Goal: Navigation & Orientation: Find specific page/section

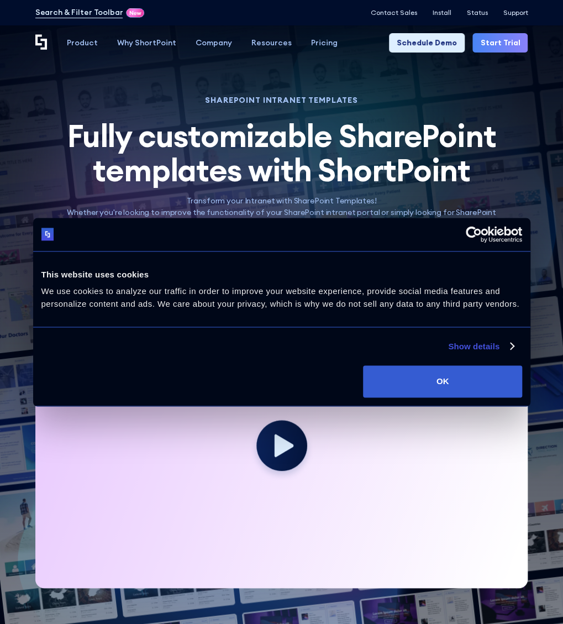
scroll to position [221, 0]
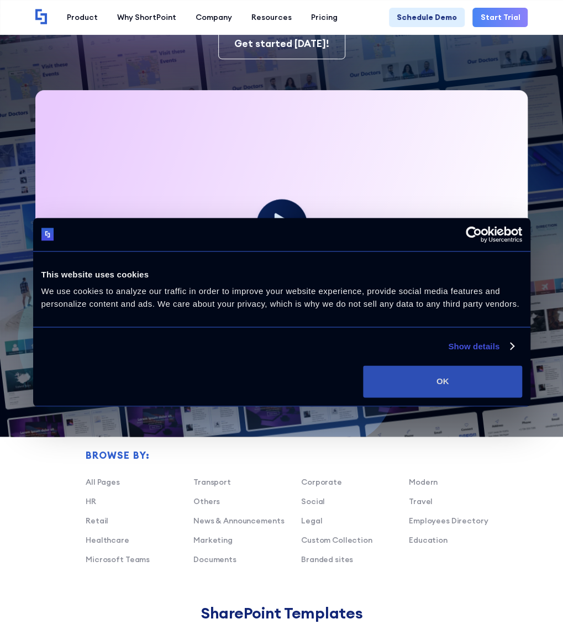
click at [424, 387] on button "OK" at bounding box center [442, 381] width 159 height 32
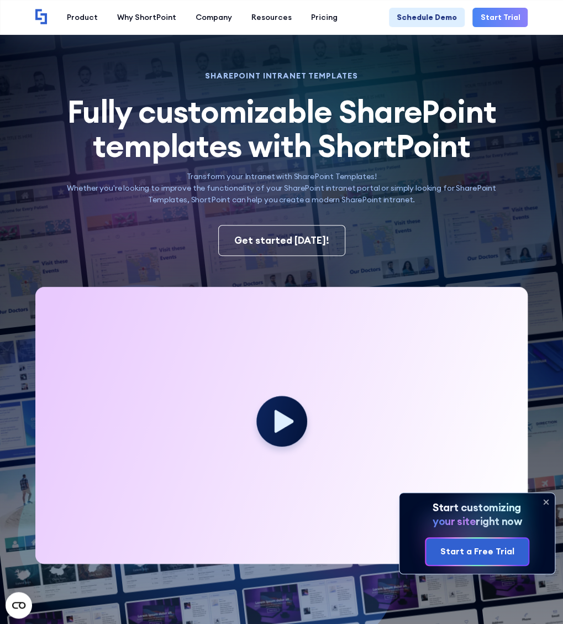
scroll to position [0, 0]
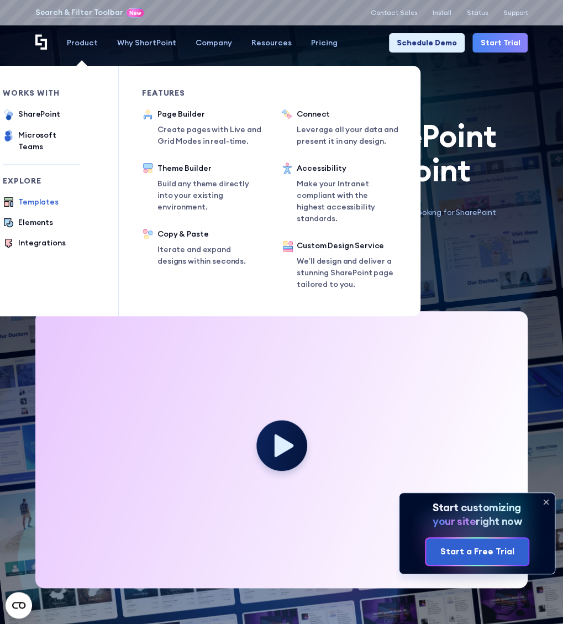
click at [35, 196] on div "Templates" at bounding box center [38, 202] width 40 height 12
